Goal: Task Accomplishment & Management: Use online tool/utility

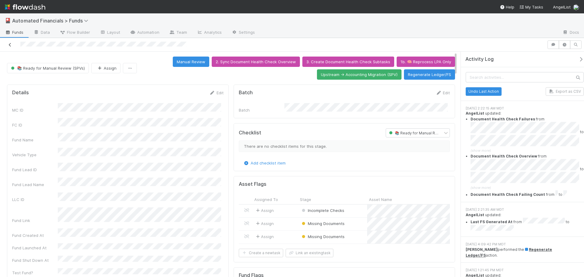
click at [10, 46] on icon at bounding box center [10, 45] width 6 height 4
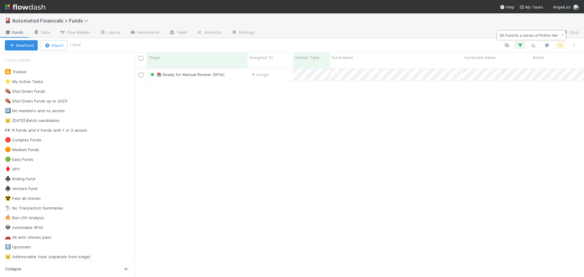
scroll to position [209, 445]
click at [563, 34] on icon "button" at bounding box center [563, 35] width 6 height 4
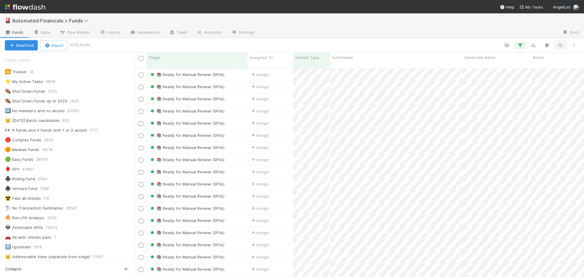
click at [560, 46] on icon "button" at bounding box center [561, 45] width 6 height 5
type input "dates"
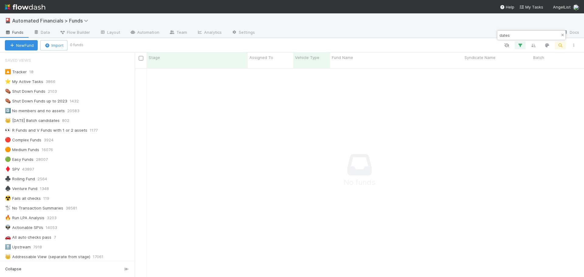
scroll to position [205, 445]
click at [561, 34] on icon "button" at bounding box center [563, 35] width 6 height 4
click at [476, 44] on div at bounding box center [331, 45] width 499 height 8
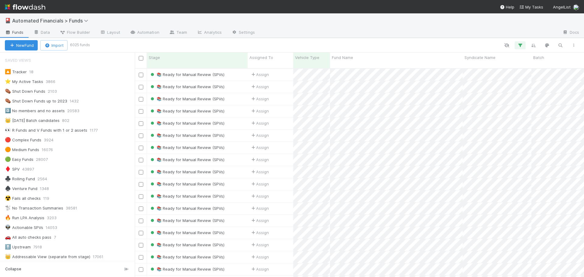
scroll to position [209, 445]
click at [50, 20] on span "Automated Financials > Funds" at bounding box center [51, 21] width 79 height 6
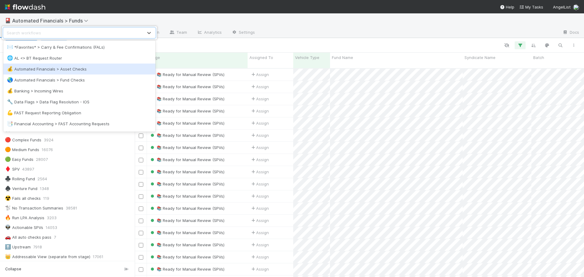
click at [63, 68] on div "💰 Automated Financials > Asset Checks" at bounding box center [79, 69] width 145 height 6
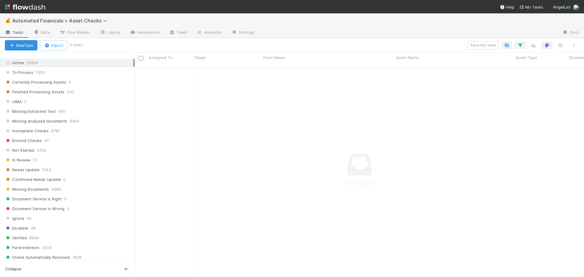
scroll to position [304, 0]
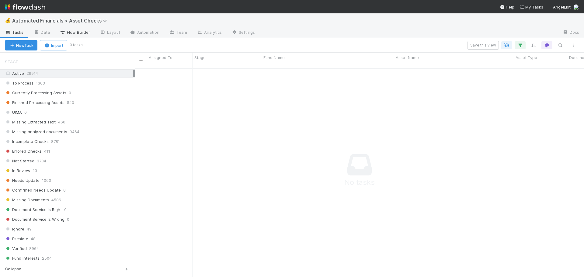
click at [73, 32] on span "Flow Builder" at bounding box center [75, 32] width 30 height 6
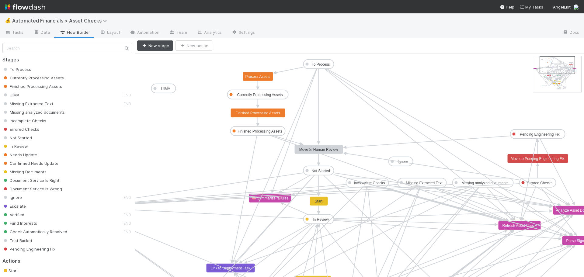
click at [26, 86] on span "Finished Processing Assets" at bounding box center [32, 86] width 60 height 5
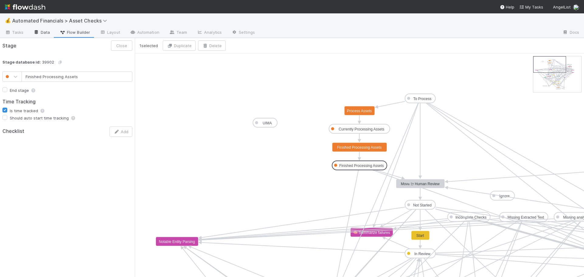
click at [42, 30] on link "Data" at bounding box center [42, 33] width 26 height 10
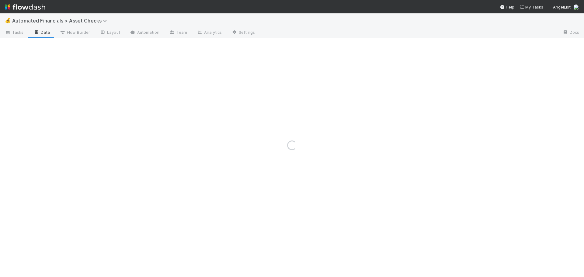
click at [16, 32] on div "Loading..." at bounding box center [292, 145] width 584 height 264
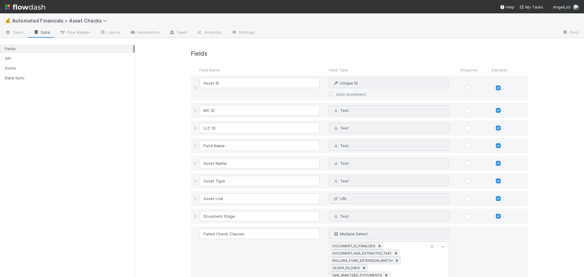
click at [16, 32] on span "Tasks" at bounding box center [14, 32] width 19 height 6
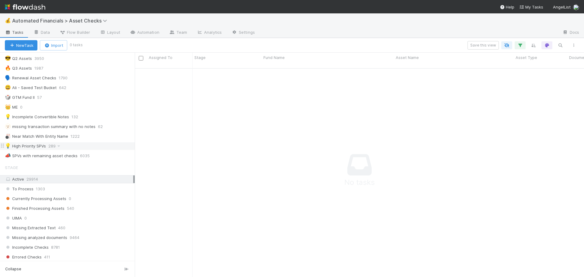
scroll to position [213, 0]
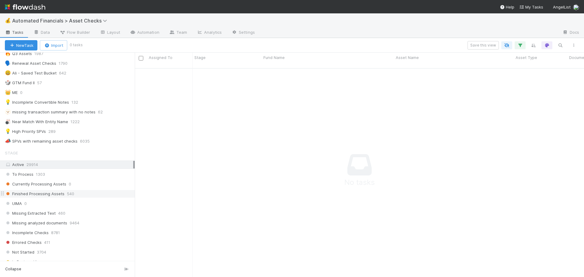
click at [38, 194] on span "Finished Processing Assets" at bounding box center [35, 194] width 60 height 8
click at [522, 44] on icon "button" at bounding box center [520, 45] width 6 height 5
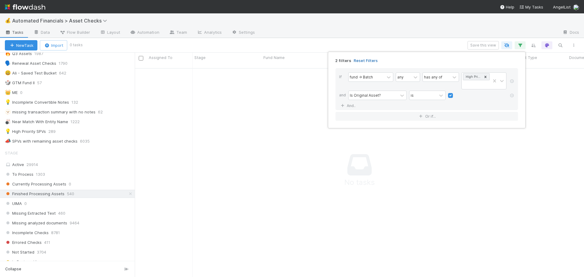
click at [363, 59] on link "Reset Filters" at bounding box center [366, 60] width 24 height 5
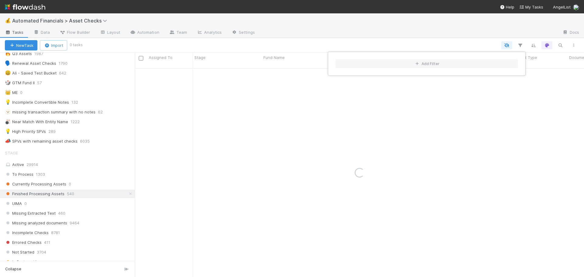
click at [322, 85] on div "Add Filter" at bounding box center [292, 138] width 584 height 277
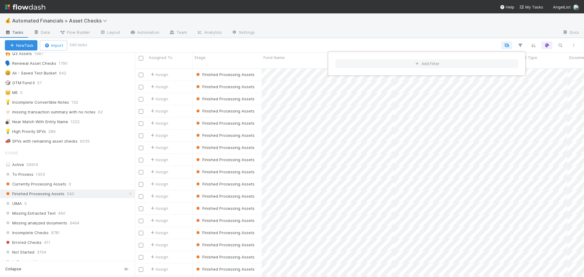
scroll to position [209, 445]
click at [150, 47] on div "Add Filter" at bounding box center [292, 138] width 584 height 277
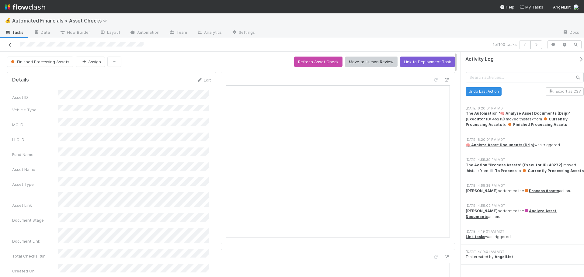
click at [9, 46] on icon at bounding box center [10, 45] width 6 height 4
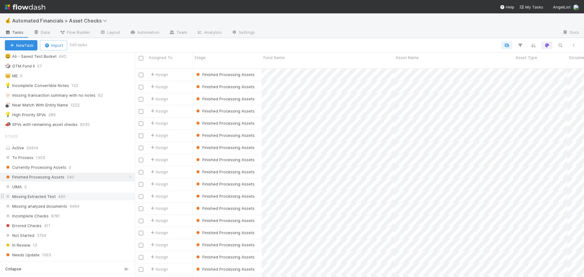
scroll to position [244, 0]
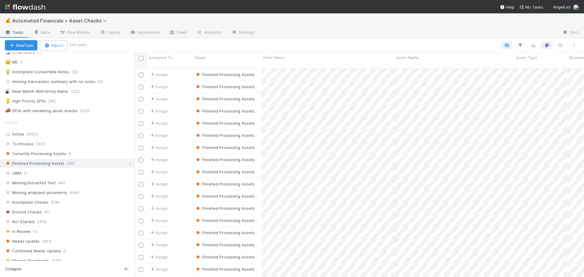
click at [141, 58] on input "checkbox" at bounding box center [141, 58] width 5 height 5
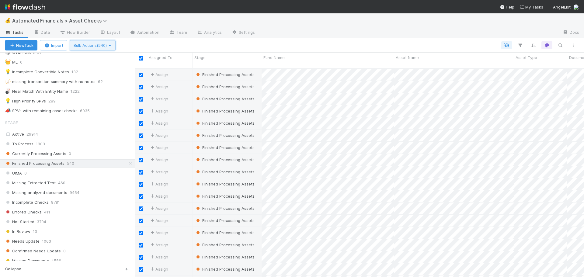
click at [93, 47] on span "Bulk Actions (540)" at bounding box center [93, 45] width 38 height 5
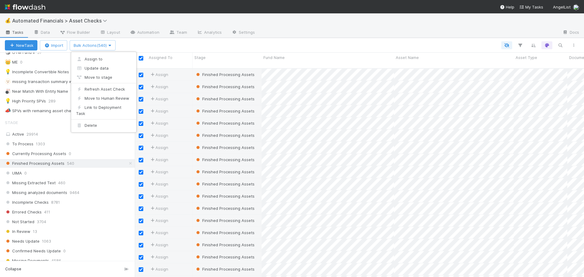
click at [164, 46] on div "Assign to Update data Move to stage Refresh Asset Check Move to Human Review Li…" at bounding box center [292, 138] width 584 height 277
click at [141, 58] on input "checkbox" at bounding box center [141, 58] width 5 height 5
checkbox input "false"
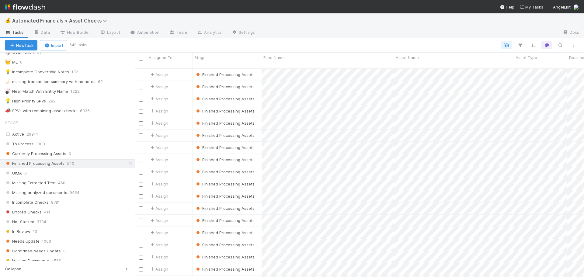
click at [170, 47] on div at bounding box center [333, 45] width 495 height 8
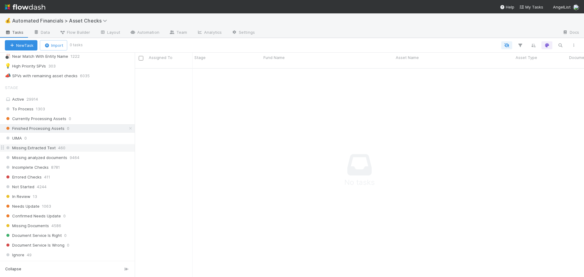
scroll to position [5, 5]
